Goal: Information Seeking & Learning: Learn about a topic

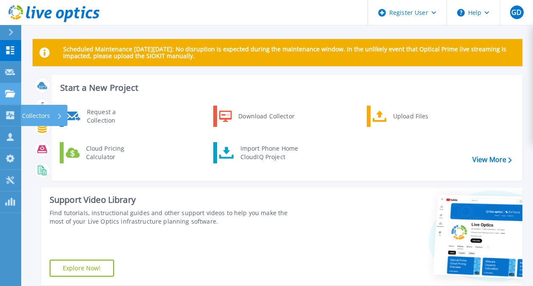
click at [10, 99] on link "Projects Projects" at bounding box center [10, 94] width 21 height 22
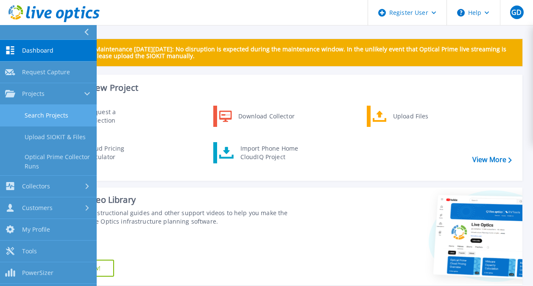
click at [37, 118] on link "Search Projects" at bounding box center [48, 116] width 97 height 22
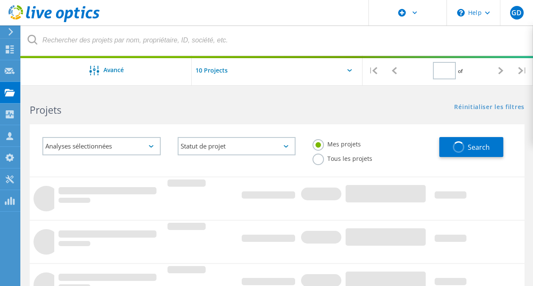
type input "1"
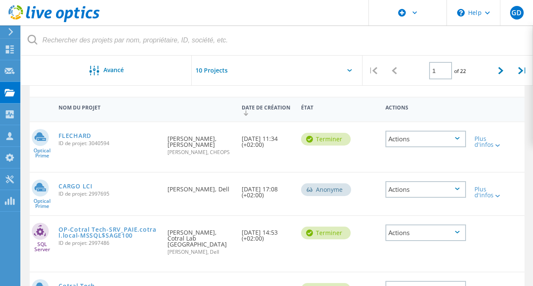
scroll to position [126, 0]
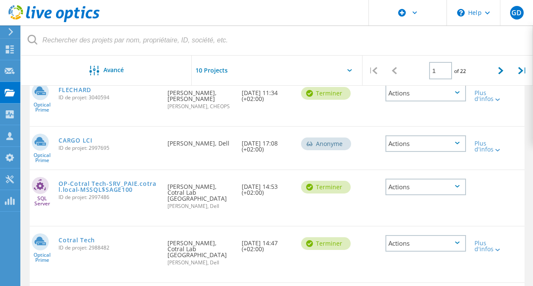
click at [83, 151] on span "ID de projet: 2997695" at bounding box center [109, 147] width 100 height 5
click at [78, 143] on link "CARGO LCI" at bounding box center [75, 140] width 33 height 6
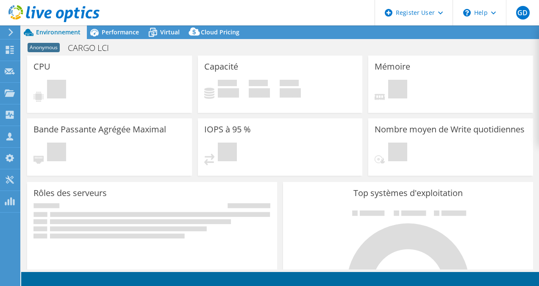
select select "USD"
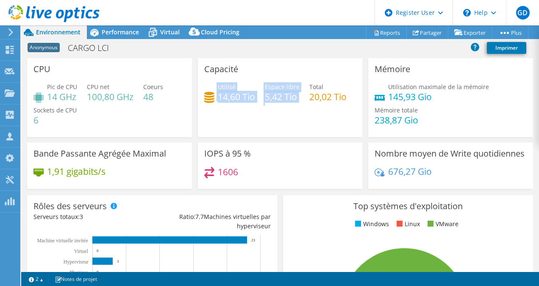
drag, startPoint x: 197, startPoint y: 94, endPoint x: 291, endPoint y: 110, distance: 95.0
click at [291, 110] on div "Capacité Utilisé 14,60 Tio Espace libre 5,42 Tio Total 20,02 Tio" at bounding box center [280, 97] width 165 height 79
drag, startPoint x: 157, startPoint y: 92, endPoint x: 154, endPoint y: 98, distance: 6.1
click at [154, 98] on h4 "48" at bounding box center [153, 96] width 20 height 9
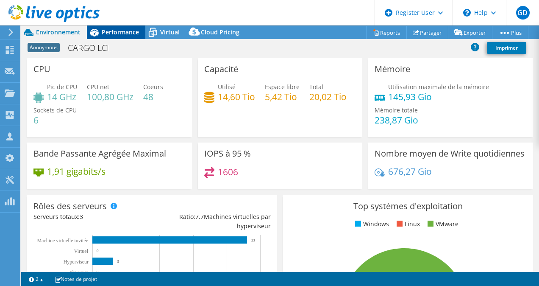
click at [112, 32] on span "Performance" at bounding box center [120, 32] width 37 height 8
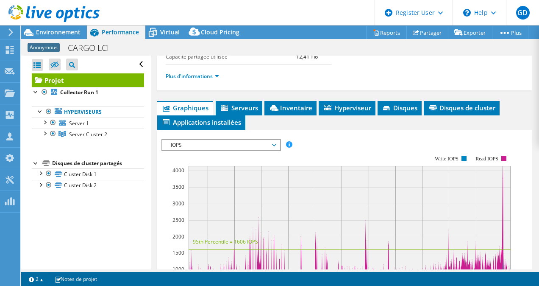
scroll to position [150, 0]
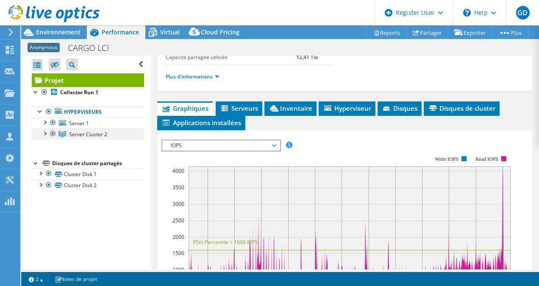
click at [45, 132] on div at bounding box center [44, 132] width 8 height 8
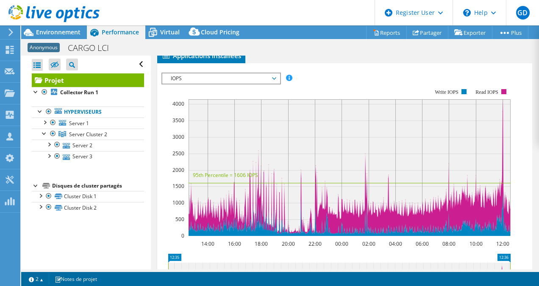
scroll to position [217, 0]
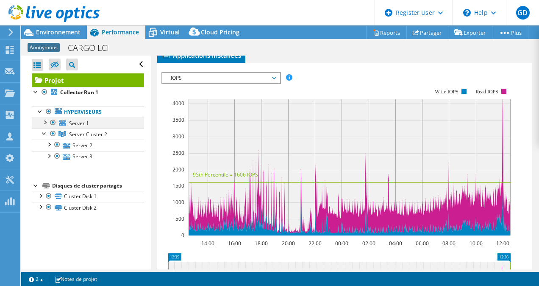
click at [43, 119] on div at bounding box center [44, 121] width 8 height 8
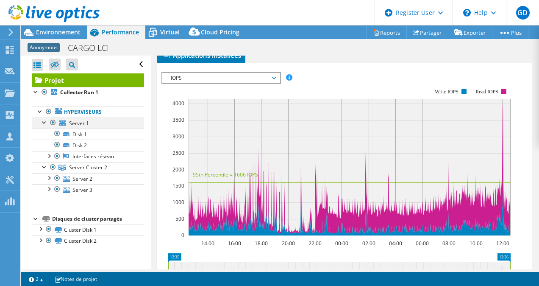
click at [43, 119] on div at bounding box center [44, 121] width 8 height 8
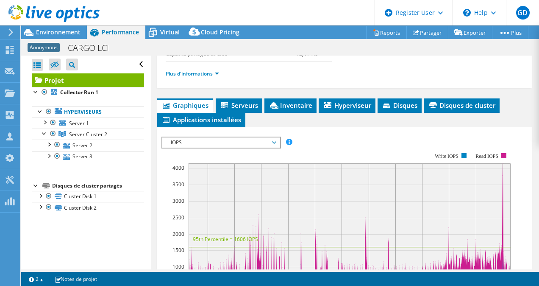
scroll to position [101, 0]
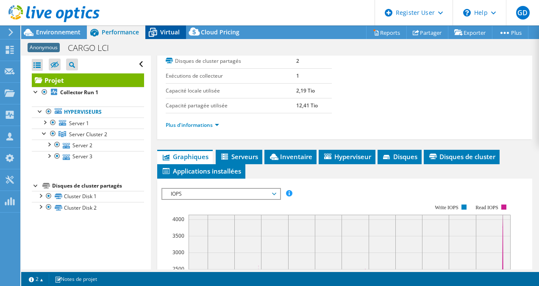
click at [169, 32] on span "Virtual" at bounding box center [170, 32] width 20 height 8
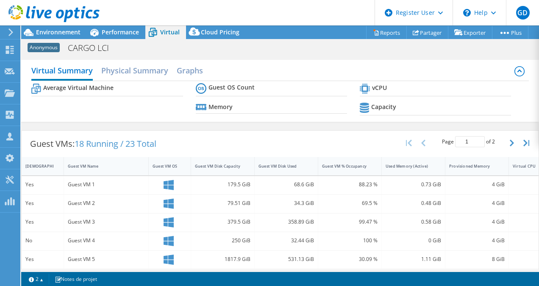
click at [173, 100] on div "Average Virtual Machine Guest OS Count Memory vCPU Capacity" at bounding box center [279, 100] width 497 height 39
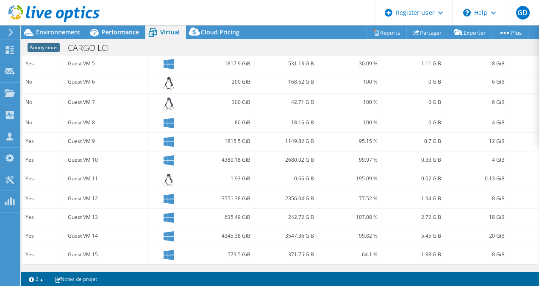
scroll to position [0, 0]
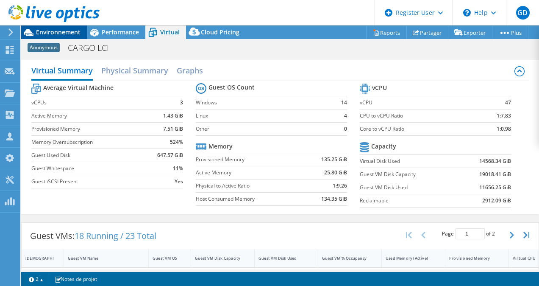
click at [57, 33] on span "Environnement" at bounding box center [58, 32] width 45 height 8
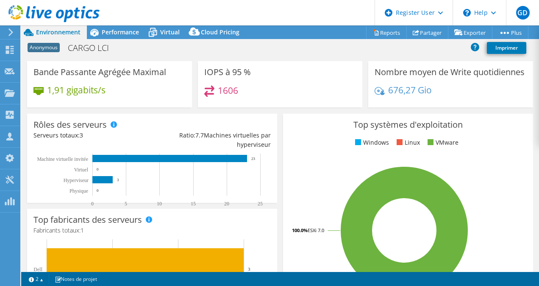
scroll to position [21, 0]
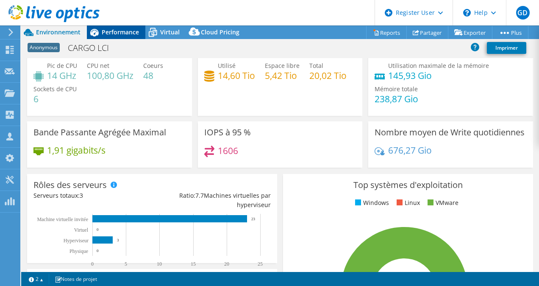
click at [138, 34] on span "Performance" at bounding box center [120, 32] width 37 height 8
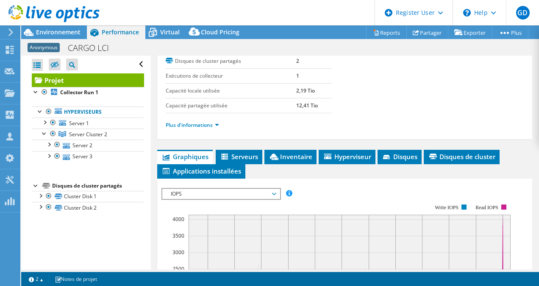
scroll to position [0, 0]
click at [43, 121] on div at bounding box center [44, 121] width 8 height 8
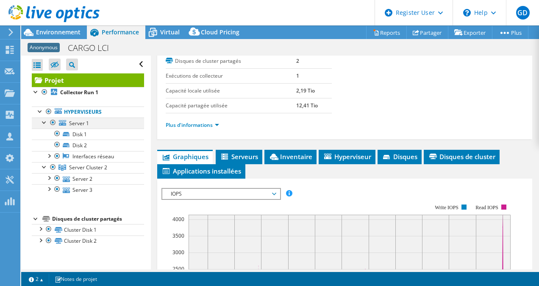
click at [43, 121] on div at bounding box center [44, 121] width 8 height 8
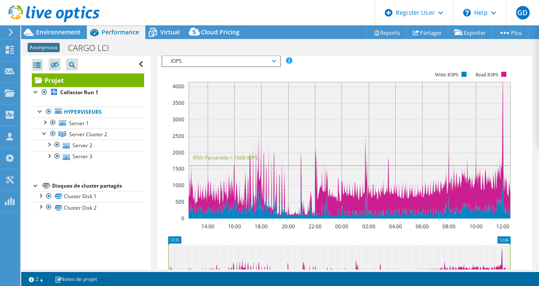
scroll to position [210, 0]
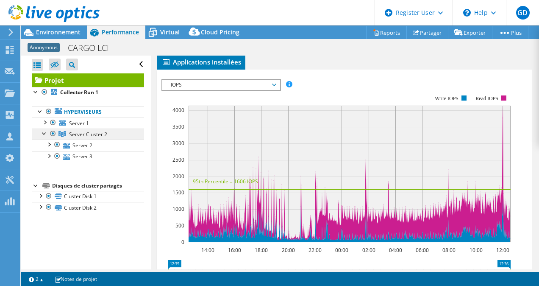
click at [79, 131] on span "Server Cluster 2" at bounding box center [88, 134] width 38 height 7
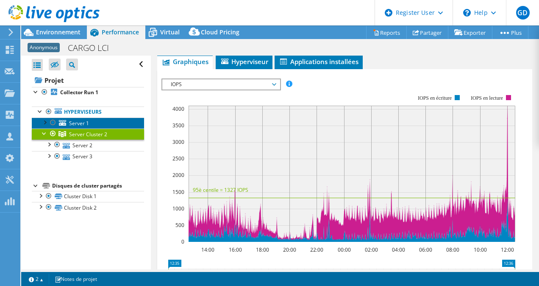
click at [85, 124] on span "Server 1" at bounding box center [79, 123] width 20 height 7
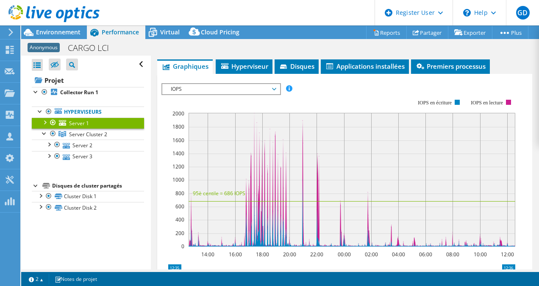
scroll to position [167, 0]
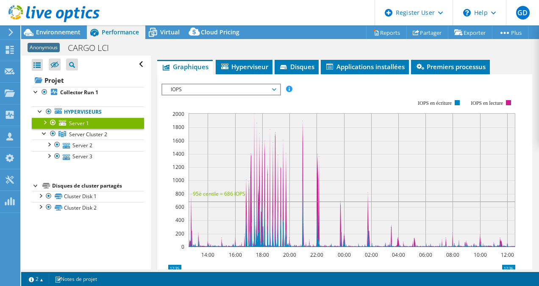
click at [53, 122] on div at bounding box center [53, 122] width 8 height 10
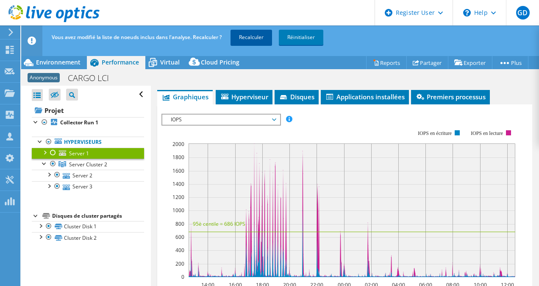
click at [246, 44] on link "Recalculer" at bounding box center [252, 37] width 42 height 15
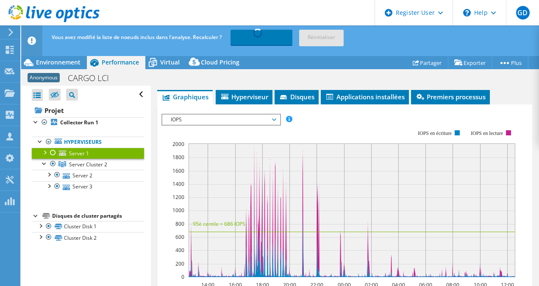
click at [225, 124] on div "IOPS IOPS Débit de disque Taille IO Latence Longueur de file d'attente Pourcent…" at bounding box center [222, 120] width 120 height 12
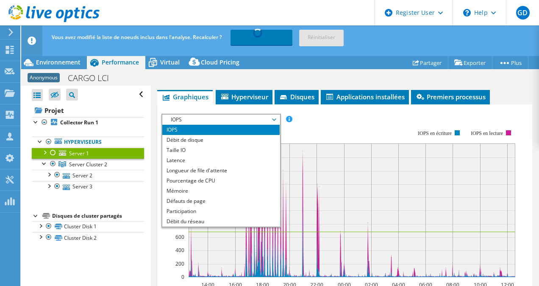
click at [355, 119] on rect at bounding box center [339, 204] width 354 height 170
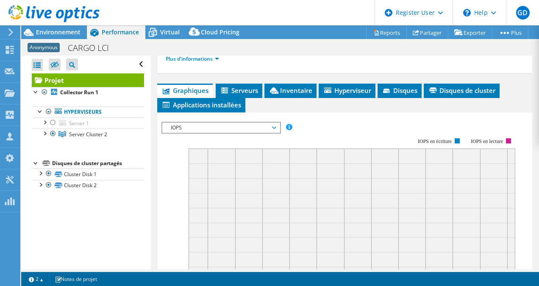
scroll to position [191, 0]
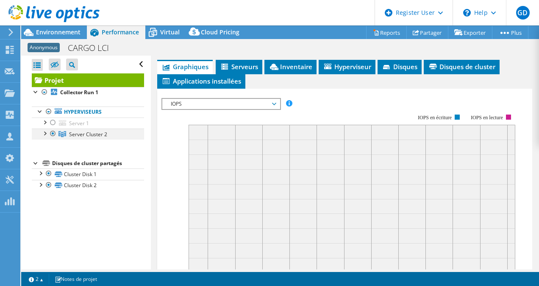
click at [46, 137] on div at bounding box center [44, 132] width 8 height 8
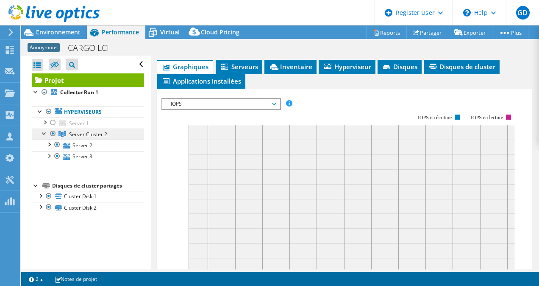
click at [99, 129] on link "Server Cluster 2" at bounding box center [88, 133] width 112 height 11
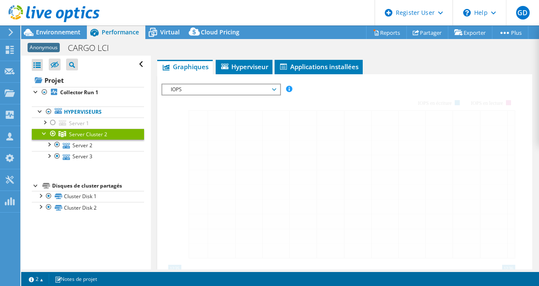
scroll to position [162, 0]
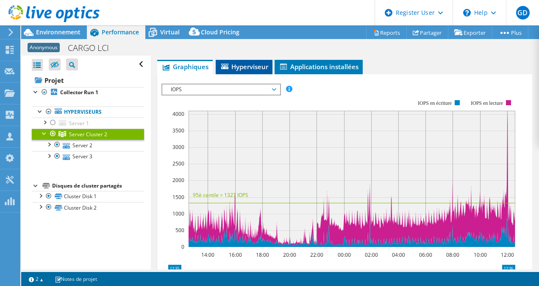
click at [242, 70] on span "Hyperviseur" at bounding box center [244, 66] width 48 height 8
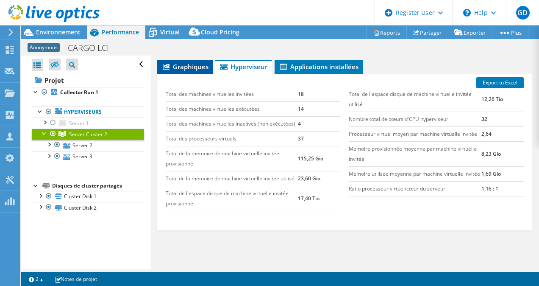
click at [181, 62] on span "Graphiques" at bounding box center [185, 66] width 47 height 8
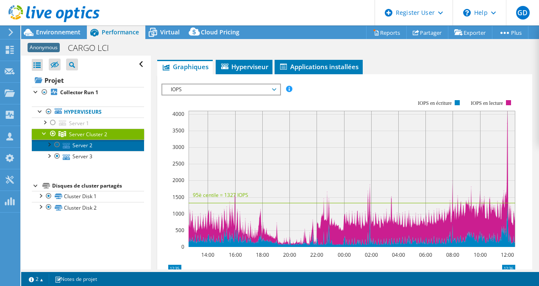
click at [82, 145] on link "Server 2" at bounding box center [88, 145] width 112 height 11
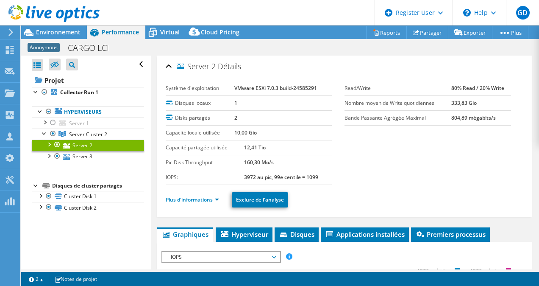
scroll to position [0, 0]
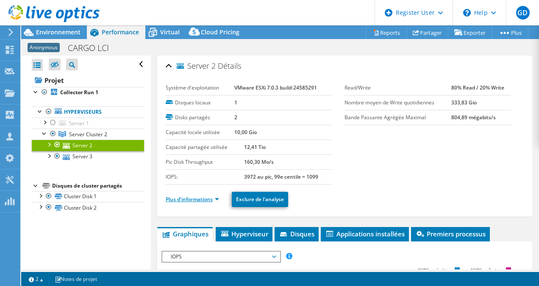
click at [211, 196] on link "Plus d'informations" at bounding box center [192, 198] width 53 height 7
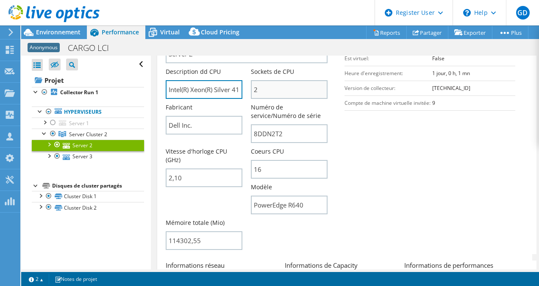
scroll to position [0, 84]
drag, startPoint x: 210, startPoint y: 94, endPoint x: 260, endPoint y: 95, distance: 50.5
click at [260, 32] on div "Nom du serveur Server 2 Description dd CPU Intel(R) Xeon(R) Silver 4110 CPU @ 2…" at bounding box center [251, 32] width 171 height 0
click at [235, 84] on input "Intel(R) Xeon(R) Silver 4110 CPU @ 2.10GHz 210 GHz" at bounding box center [204, 89] width 77 height 19
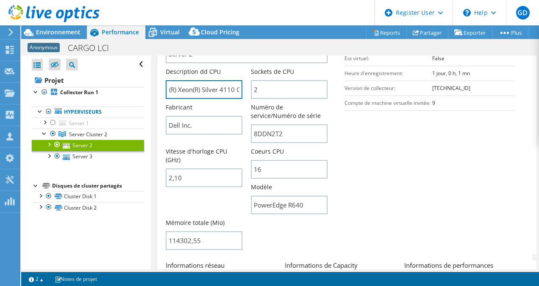
drag, startPoint x: 188, startPoint y: 88, endPoint x: 160, endPoint y: 86, distance: 28.0
click at [160, 86] on div "Server 2 Détails Système d'exploitation VMware ESXi 7.0.3 build-24585291 Disque…" at bounding box center [345, 166] width 376 height 638
click at [205, 85] on input "Intel(R) Xeon(R) Silver 4110 CPU @ 2.10GHz 210 GHz" at bounding box center [204, 89] width 77 height 19
drag, startPoint x: 292, startPoint y: 131, endPoint x: 229, endPoint y: 140, distance: 64.3
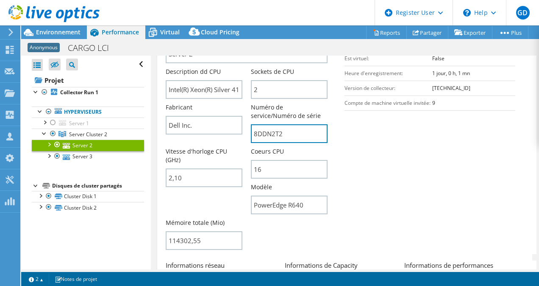
click at [229, 140] on div "Nom du serveur Server 2 Description dd CPU Intel(R) Xeon(R) Silver 4110 CPU @ 2…" at bounding box center [255, 143] width 179 height 222
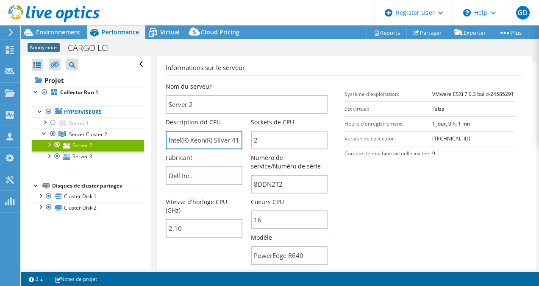
scroll to position [0, 84]
drag, startPoint x: 201, startPoint y: 137, endPoint x: 288, endPoint y: 150, distance: 88.3
click at [288, 82] on div "Nom du serveur Server 2 Description dd CPU Intel(R) Xeon(R) Silver 4110 CPU @ 2…" at bounding box center [251, 82] width 171 height 0
click at [172, 137] on input "Intel(R) Xeon(R) Silver 4110 CPU @ 2.10GHz 210 GHz" at bounding box center [204, 140] width 77 height 19
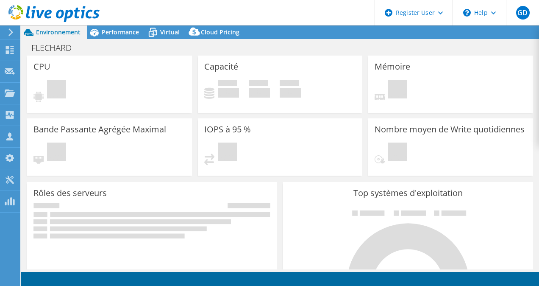
select select "EUFrankfurt"
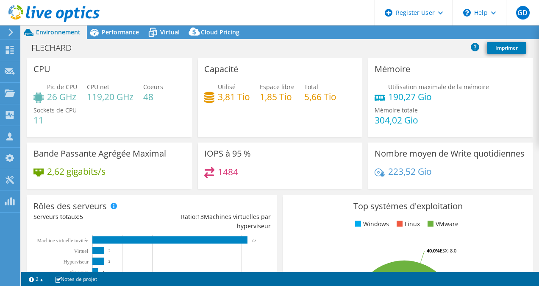
click at [121, 41] on div "FLECHARD Imprimer" at bounding box center [280, 48] width 518 height 16
click at [119, 24] on header "GD Utilisateur Dell Gregory Dubart [EMAIL_ADDRESS][DOMAIN_NAME] Dell My Profile…" at bounding box center [269, 12] width 539 height 25
click at [109, 33] on span "Performance" at bounding box center [120, 32] width 37 height 8
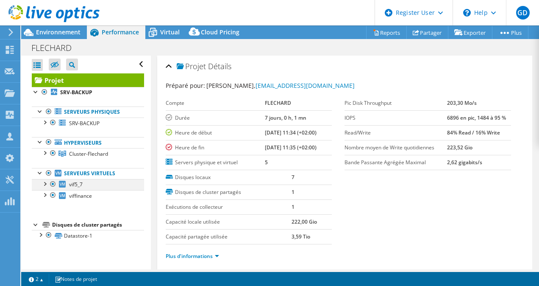
click at [45, 184] on div at bounding box center [44, 183] width 8 height 8
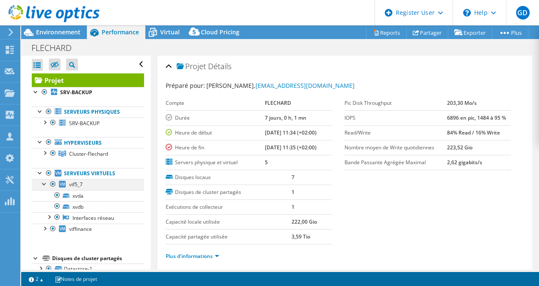
click at [45, 184] on div at bounding box center [44, 183] width 8 height 8
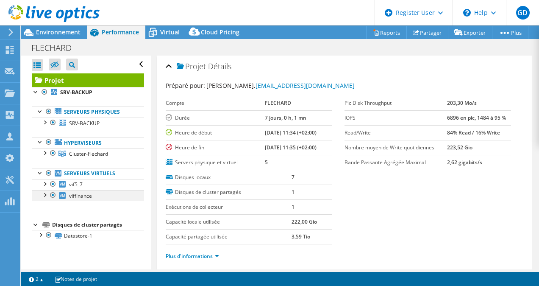
click at [42, 197] on div at bounding box center [44, 194] width 8 height 8
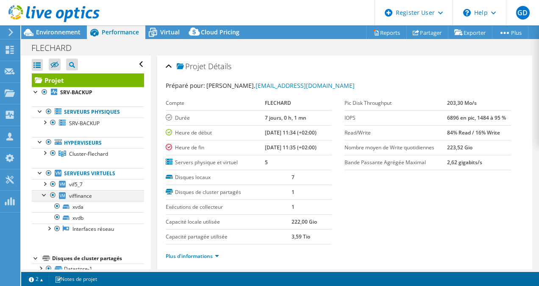
click at [42, 197] on div at bounding box center [44, 194] width 8 height 8
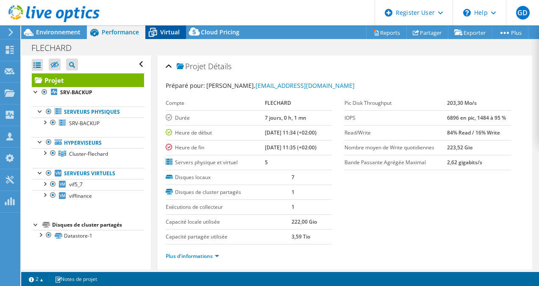
click at [167, 31] on span "Virtual" at bounding box center [170, 32] width 20 height 8
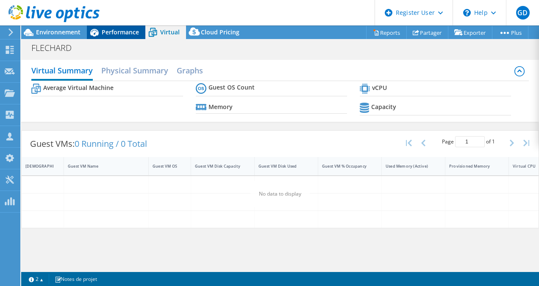
click at [106, 29] on span "Performance" at bounding box center [120, 32] width 37 height 8
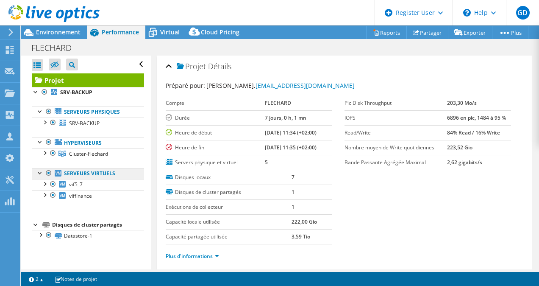
click at [92, 174] on link "Serveurs virtuels" at bounding box center [88, 173] width 112 height 11
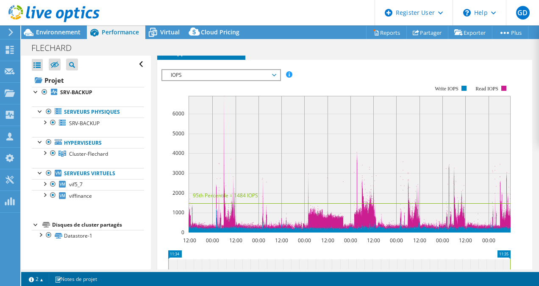
scroll to position [249, 0]
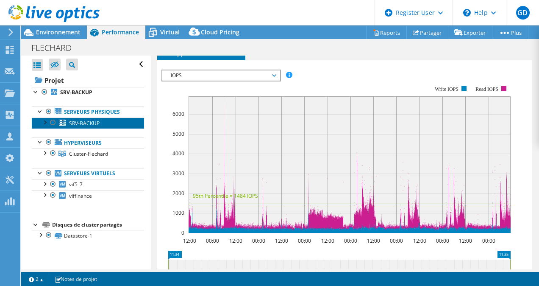
click at [86, 119] on link "SRV-BACKUP" at bounding box center [88, 122] width 112 height 11
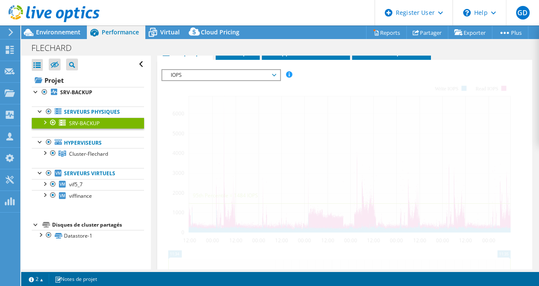
scroll to position [182, 0]
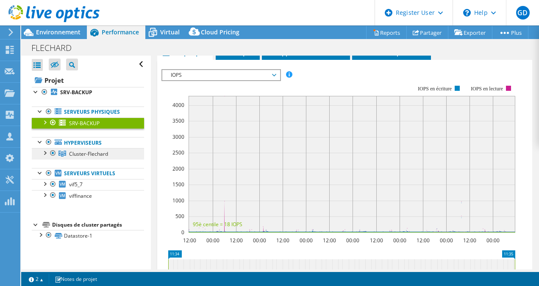
click at [85, 159] on link "Cluster-Flechard" at bounding box center [88, 153] width 112 height 11
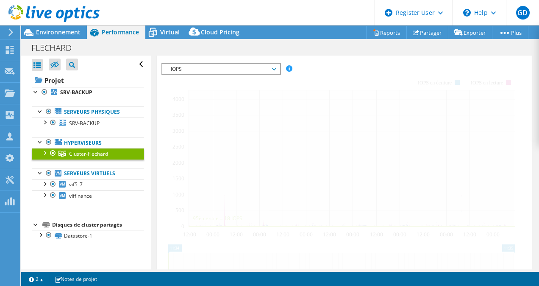
scroll to position [176, 0]
